Goal: Task Accomplishment & Management: Manage account settings

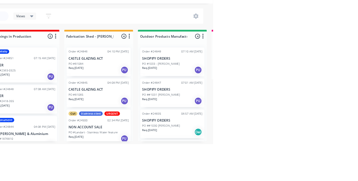
click at [231, 116] on p "CASTLE GLAZING ACT" at bounding box center [224, 117] width 70 height 5
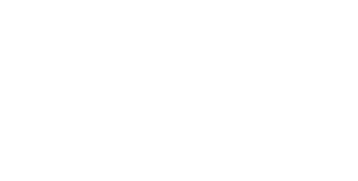
click at [267, 30] on button "Close" at bounding box center [256, 31] width 20 height 9
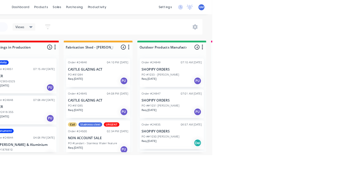
click at [216, 89] on div "PO #81084" at bounding box center [224, 87] width 70 height 5
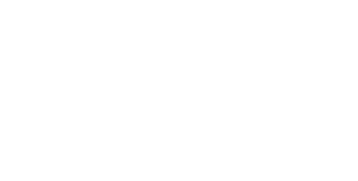
click at [267, 31] on button "Close" at bounding box center [256, 31] width 20 height 9
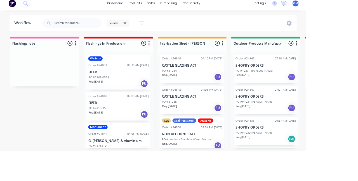
scroll to position [10, 0]
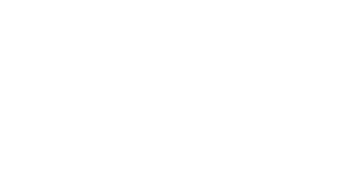
click at [267, 33] on button "Close" at bounding box center [256, 31] width 20 height 9
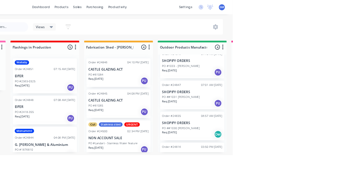
click at [326, 142] on p "SHOPIFY ORDERS" at bounding box center [310, 144] width 70 height 5
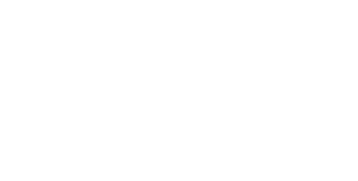
click at [267, 34] on button "Close" at bounding box center [256, 31] width 20 height 9
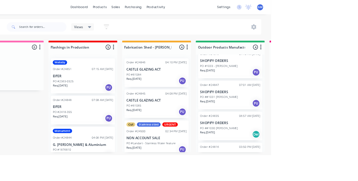
click at [316, 106] on p "SHOPIFY ORDERS" at bounding box center [310, 107] width 70 height 5
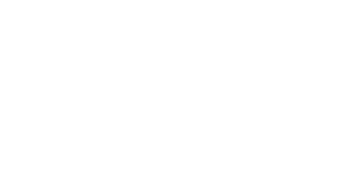
click at [267, 29] on button "Close" at bounding box center [256, 31] width 20 height 9
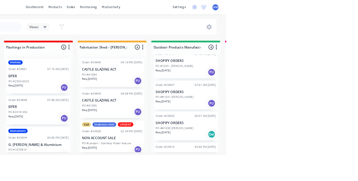
scroll to position [0, 0]
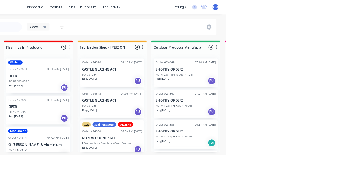
click at [330, 80] on p "SHOPIFY ORDERS" at bounding box center [310, 81] width 70 height 5
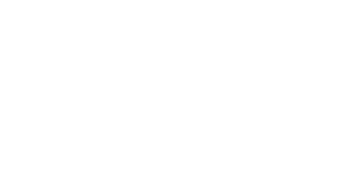
click at [267, 34] on button "Close" at bounding box center [256, 31] width 20 height 9
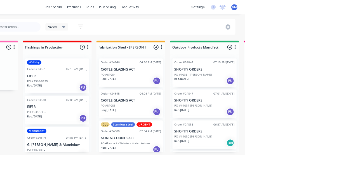
click at [220, 91] on div "Req. 05/09/25 PU" at bounding box center [224, 94] width 70 height 9
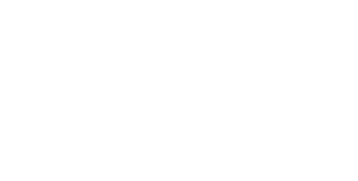
click at [103, 150] on div at bounding box center [97, 153] width 11 height 11
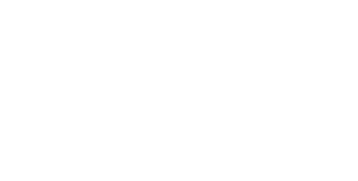
click at [224, 159] on div at bounding box center [218, 153] width 11 height 11
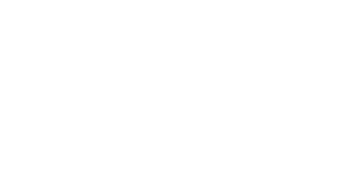
click at [337, 181] on div "1.6 Aluminium - Mill Finish 3.0m Max Mill Finish Girth 165 1 0 165 0 165 4 at 2…" at bounding box center [211, 169] width 252 height 632
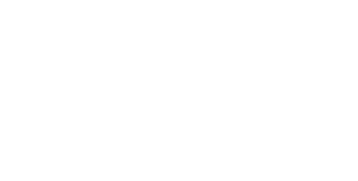
click at [311, 122] on button "Add labels" at bounding box center [298, 119] width 26 height 8
type input "Fab"
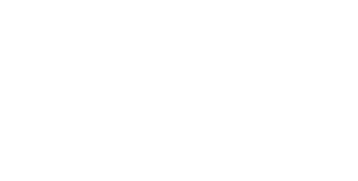
click at [337, 157] on div "Contact Daniel 0421 768 625 daniel@castleglazingact.com.au Bill to PO BOX 679 F…" at bounding box center [211, 129] width 252 height 63
click at [267, 32] on button "Close" at bounding box center [256, 31] width 20 height 9
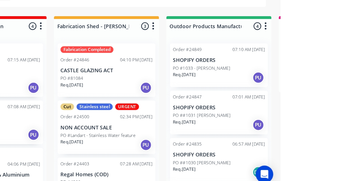
click at [323, 86] on div "PO #1033 - [PERSON_NAME]" at bounding box center [310, 87] width 70 height 5
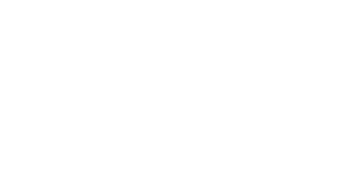
click at [58, 50] on div "Collaborate" at bounding box center [47, 48] width 22 height 5
click at [74, 37] on button "Order details" at bounding box center [47, 35] width 53 height 14
click at [267, 34] on button "Close" at bounding box center [256, 31] width 20 height 9
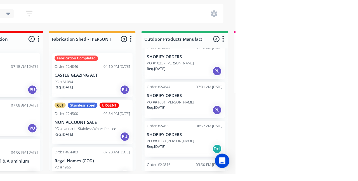
scroll to position [10, 0]
click at [313, 118] on div "Req. 08/09/25 PU" at bounding box center [310, 120] width 70 height 9
